Goal: Information Seeking & Learning: Learn about a topic

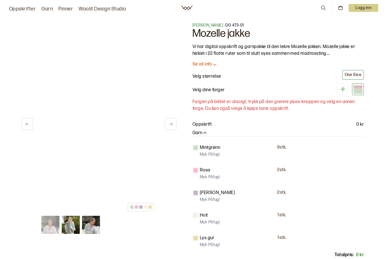
click at [70, 226] on img at bounding box center [71, 225] width 18 height 18
click at [30, 128] on button at bounding box center [27, 124] width 12 height 12
click at [114, 134] on div at bounding box center [231, 118] width 381 height 191
click at [113, 128] on div at bounding box center [231, 118] width 381 height 191
click at [96, 230] on img at bounding box center [91, 225] width 18 height 18
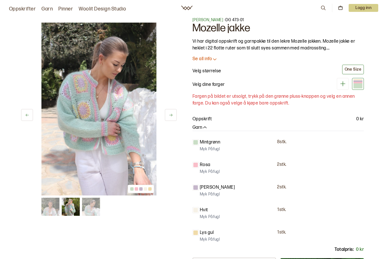
scroll to position [3, 0]
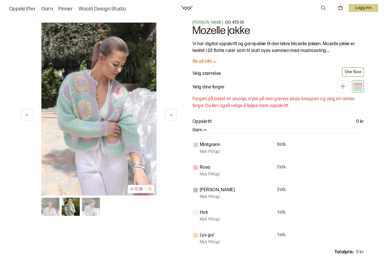
click at [342, 87] on icon at bounding box center [343, 86] width 7 height 7
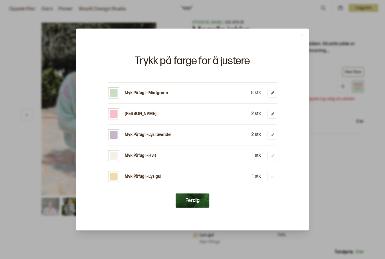
click at [197, 207] on button "Ferdig" at bounding box center [193, 200] width 34 height 14
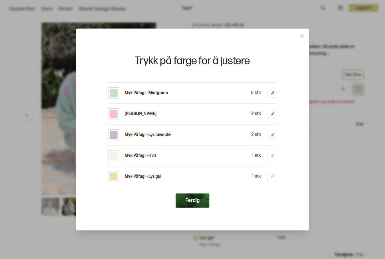
scroll to position [3, 0]
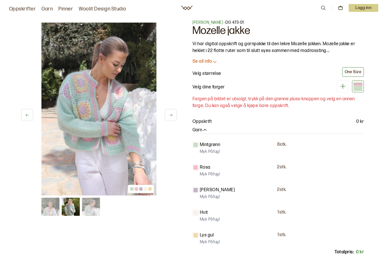
click at [173, 113] on button at bounding box center [171, 115] width 12 height 12
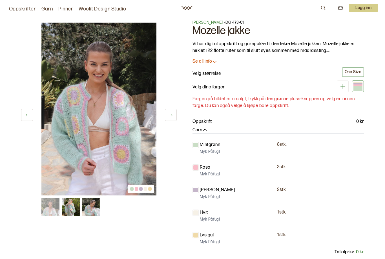
click at [171, 115] on icon at bounding box center [171, 115] width 3 height 3
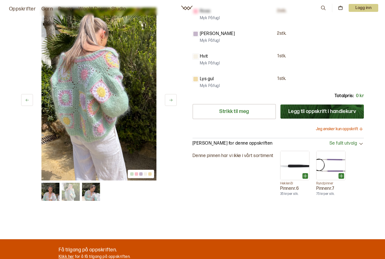
scroll to position [158, 0]
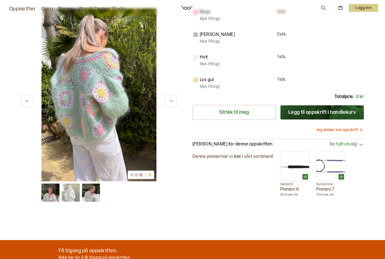
click at [55, 197] on img at bounding box center [50, 192] width 18 height 18
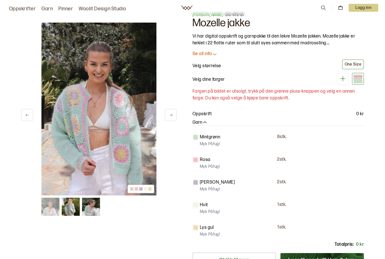
scroll to position [0, 0]
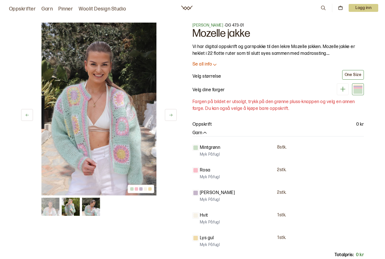
click at [344, 86] on icon at bounding box center [343, 88] width 7 height 7
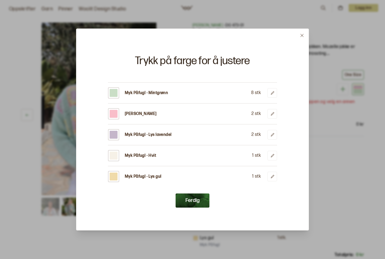
click at [305, 32] on button at bounding box center [302, 35] width 13 height 13
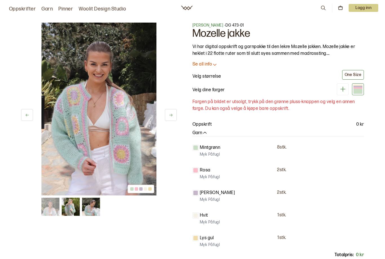
click at [27, 13] on link "Oppskrifter" at bounding box center [22, 9] width 27 height 8
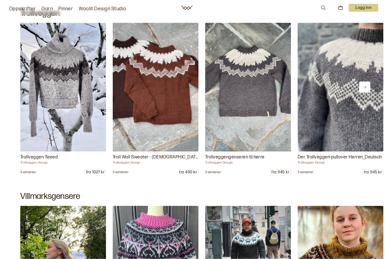
scroll to position [3135, 0]
